Goal: Task Accomplishment & Management: Complete application form

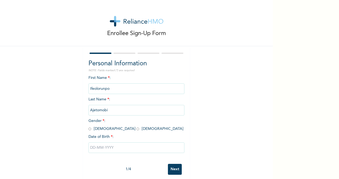
click at [136, 129] on input "radio" at bounding box center [137, 129] width 3 height 5
radio input "true"
click at [106, 149] on input "text" at bounding box center [136, 148] width 96 height 11
select select "7"
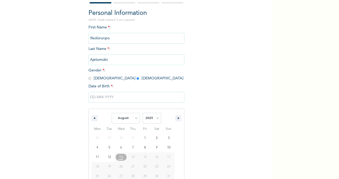
scroll to position [63, 0]
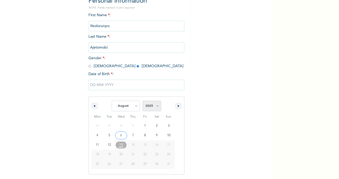
click at [156, 108] on select "2025 2024 2023 2022 2021 2020 2019 2018 2017 2016 2015 2014 2013 2012 2011 2010…" at bounding box center [151, 106] width 19 height 11
select select "2000"
click at [142, 101] on select "2025 2024 2023 2022 2021 2020 2019 2018 2017 2016 2015 2014 2013 2012 2011 2010…" at bounding box center [151, 106] width 19 height 11
click at [133, 107] on select "January February March April May June July August September October November De…" at bounding box center [126, 106] width 28 height 11
select select "8"
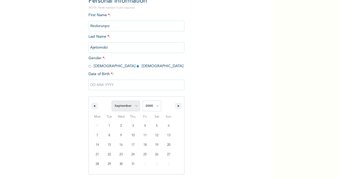
click at [112, 101] on select "January February March April May June July August September October November De…" at bounding box center [126, 106] width 28 height 11
type input "[DATE]"
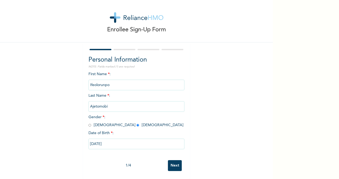
scroll to position [9, 0]
click at [168, 162] on input "Next" at bounding box center [175, 166] width 14 height 11
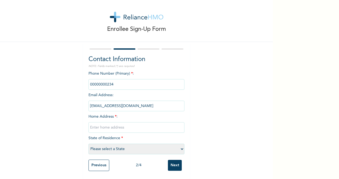
click at [129, 83] on input "phone" at bounding box center [136, 84] width 96 height 11
click at [105, 80] on input "phone" at bounding box center [136, 84] width 96 height 11
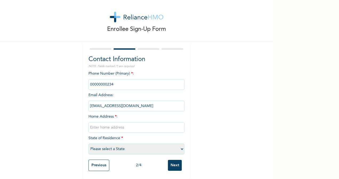
drag, startPoint x: 105, startPoint y: 80, endPoint x: 117, endPoint y: 82, distance: 12.4
click at [117, 82] on input "phone" at bounding box center [136, 84] width 96 height 11
click at [110, 127] on input "text" at bounding box center [136, 127] width 96 height 11
type input "[STREET_ADDRESS]"
click at [120, 144] on select "Please select a State [PERSON_NAME] (FCT) [PERSON_NAME] Ibom [GEOGRAPHIC_DATA] …" at bounding box center [136, 149] width 96 height 11
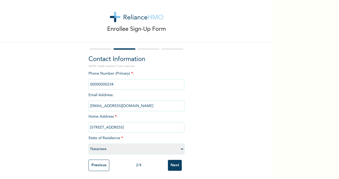
click at [88, 144] on select "Please select a State [PERSON_NAME] (FCT) [PERSON_NAME] Ibom [GEOGRAPHIC_DATA] …" at bounding box center [136, 149] width 96 height 11
click at [108, 151] on div "Phone Number (Primary) * : Email Address : [EMAIL_ADDRESS][DOMAIN_NAME] Home Ad…" at bounding box center [136, 114] width 96 height 86
click at [107, 145] on select "Please select a State [PERSON_NAME] (FCT) [PERSON_NAME] Ibom [GEOGRAPHIC_DATA] …" at bounding box center [136, 149] width 96 height 11
select select "25"
click at [88, 144] on select "Please select a State [PERSON_NAME] (FCT) [PERSON_NAME] Ibom [GEOGRAPHIC_DATA] …" at bounding box center [136, 149] width 96 height 11
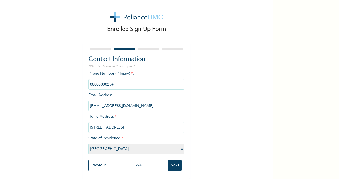
click at [175, 162] on input "Next" at bounding box center [175, 165] width 14 height 11
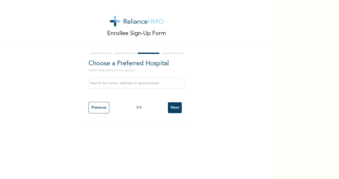
click at [145, 85] on input "text" at bounding box center [136, 83] width 96 height 11
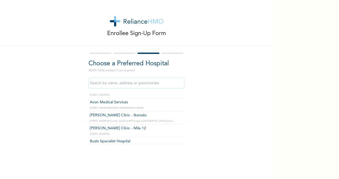
scroll to position [58, 0]
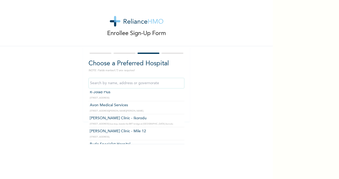
type input "Avon Medical Services"
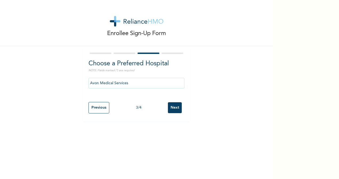
click at [171, 111] on input "Next" at bounding box center [175, 108] width 14 height 11
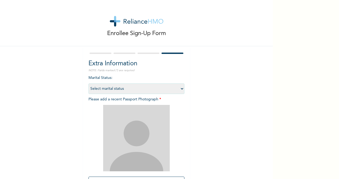
click at [150, 88] on select "Select marital status [DEMOGRAPHIC_DATA] Married [DEMOGRAPHIC_DATA] Widow/[DEMO…" at bounding box center [136, 89] width 96 height 11
select select "1"
click at [88, 84] on select "Select marital status [DEMOGRAPHIC_DATA] Married [DEMOGRAPHIC_DATA] Widow/[DEMO…" at bounding box center [136, 89] width 96 height 11
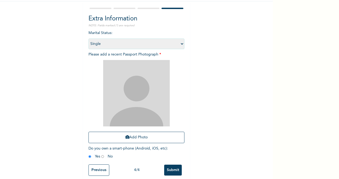
scroll to position [53, 0]
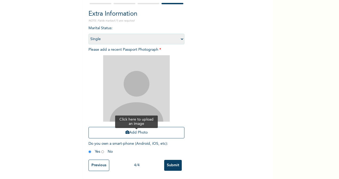
click at [130, 127] on button "Add Photo" at bounding box center [136, 132] width 96 height 11
click at [119, 127] on button "Add Photo" at bounding box center [136, 132] width 96 height 11
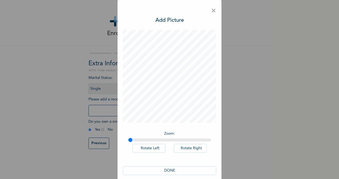
click at [155, 170] on button "DONE" at bounding box center [169, 171] width 93 height 9
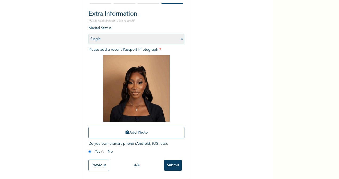
scroll to position [50, 0]
click at [103, 163] on input "Previous" at bounding box center [98, 165] width 21 height 11
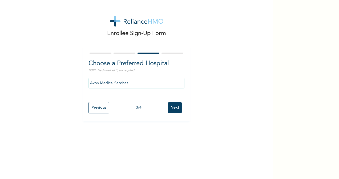
scroll to position [0, 0]
click at [92, 112] on input "Previous" at bounding box center [98, 107] width 21 height 11
select select "25"
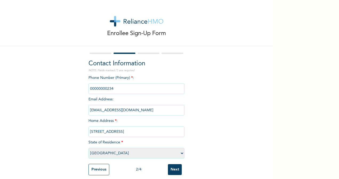
scroll to position [9, 0]
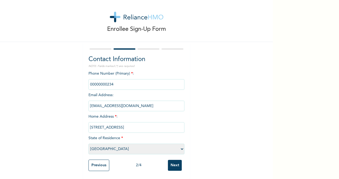
click at [92, 166] on input "Previous" at bounding box center [98, 165] width 21 height 11
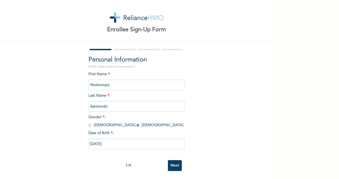
click at [175, 165] on input "Next" at bounding box center [175, 166] width 14 height 11
select select "25"
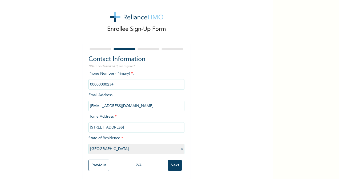
click at [175, 165] on input "Next" at bounding box center [175, 165] width 14 height 11
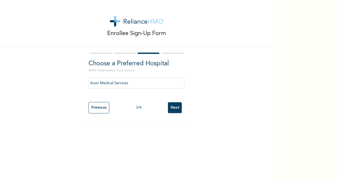
scroll to position [0, 0]
click at [171, 110] on input "Next" at bounding box center [175, 108] width 14 height 11
select select "1"
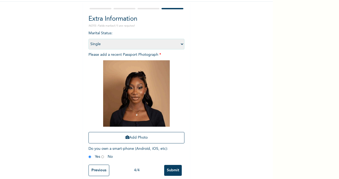
scroll to position [54, 0]
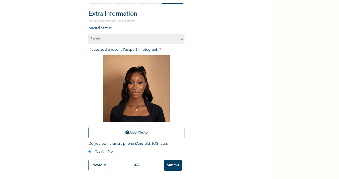
click at [169, 160] on input "Submit" at bounding box center [173, 165] width 18 height 11
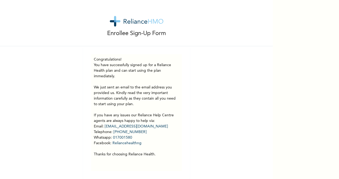
scroll to position [4, 0]
